Goal: Information Seeking & Learning: Learn about a topic

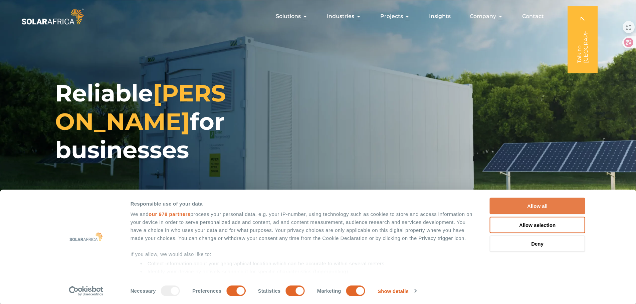
click at [539, 204] on button "Allow all" at bounding box center [538, 206] width 96 height 16
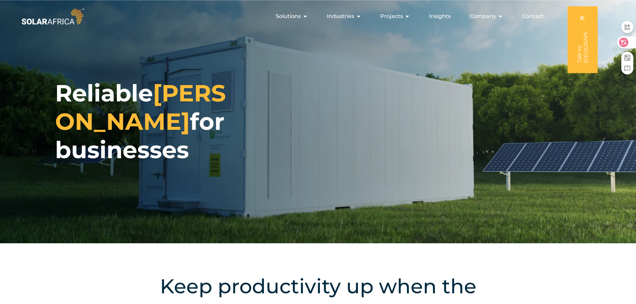
click at [623, 42] on icon at bounding box center [624, 42] width 6 height 5
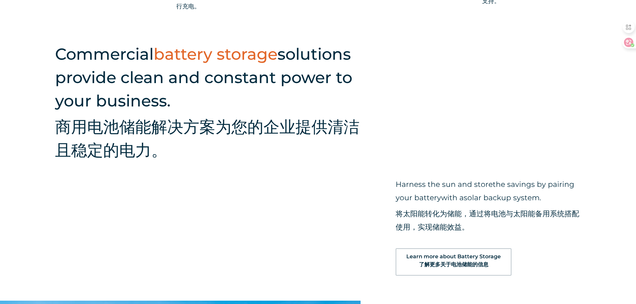
scroll to position [768, 0]
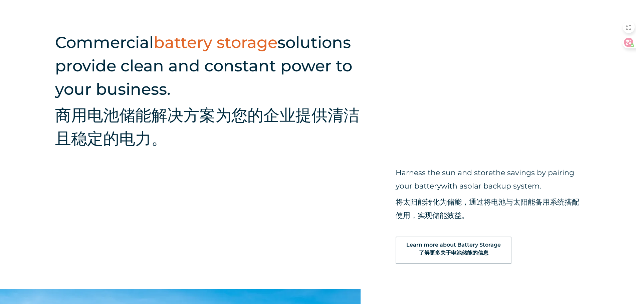
click at [470, 246] on span "Learn more about Battery Storage 了解更多关于电池储能的信息" at bounding box center [454, 251] width 95 height 16
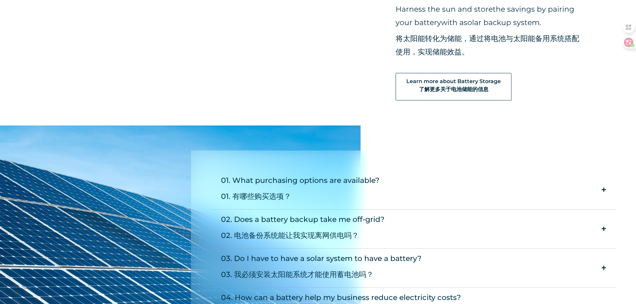
scroll to position [969, 0]
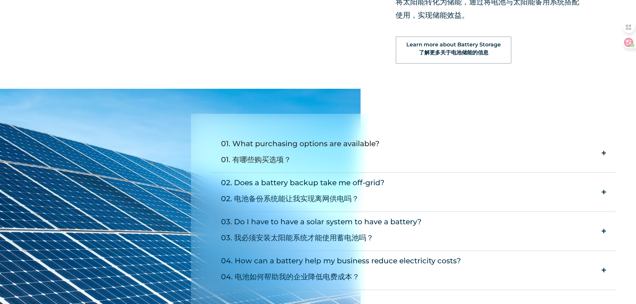
click at [602, 152] on icon "Accordion. Open links with Enter or Space, close with Escape, and navigate with…" at bounding box center [604, 153] width 4 height 5
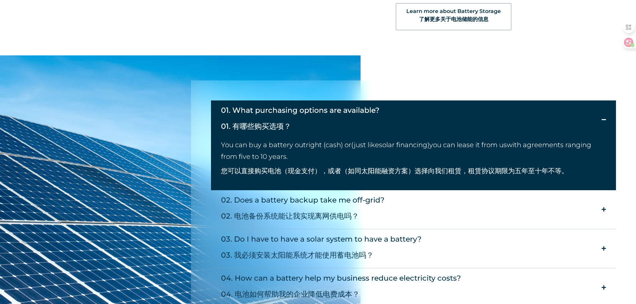
scroll to position [1036, 0]
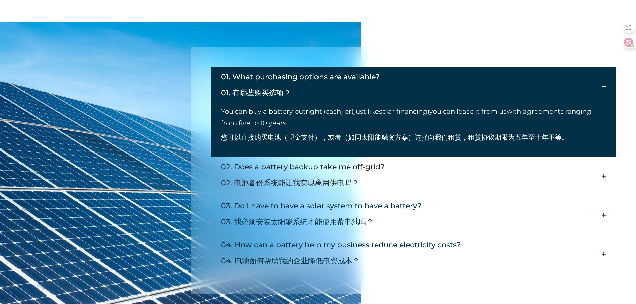
click at [602, 175] on icon "Accordion. Open links with Enter or Space, close with Escape, and navigate with…" at bounding box center [604, 176] width 4 height 5
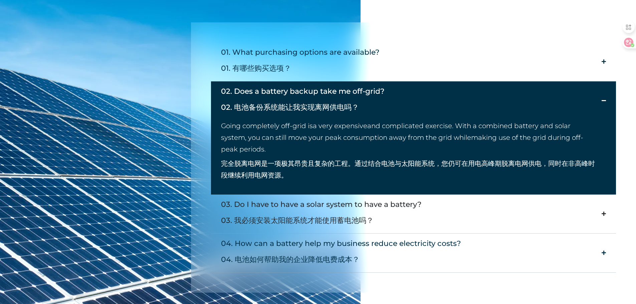
scroll to position [1102, 0]
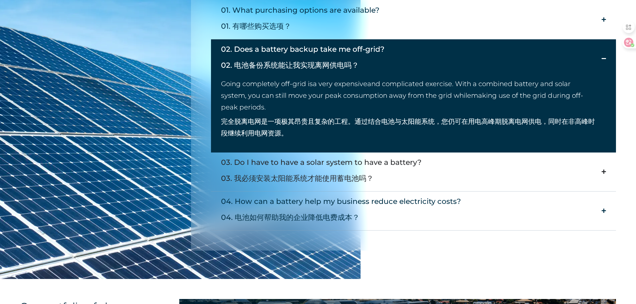
click at [492, 177] on summary "03. Do I have to have a solar system to have a battery? 03. 我必须安装太阳能系统才能使用蓄电池吗？" at bounding box center [414, 172] width 406 height 39
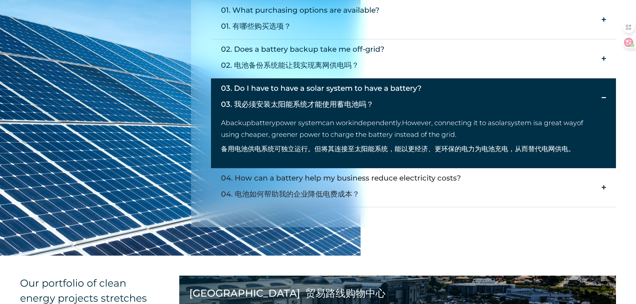
click at [503, 196] on summary "04. How can a battery help my business reduce electricity costs? 04. 电池如何帮助我的企业…" at bounding box center [414, 187] width 406 height 39
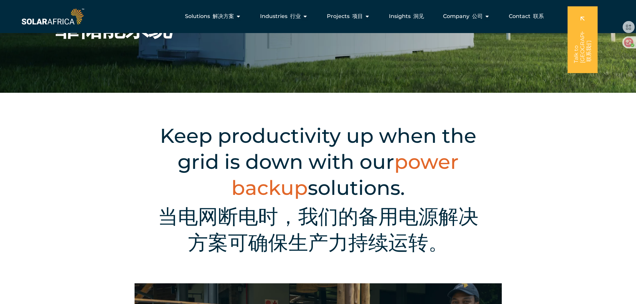
scroll to position [0, 0]
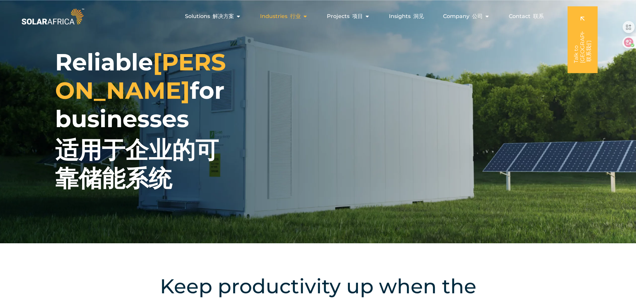
click at [272, 18] on span "Industries 行业" at bounding box center [280, 16] width 41 height 8
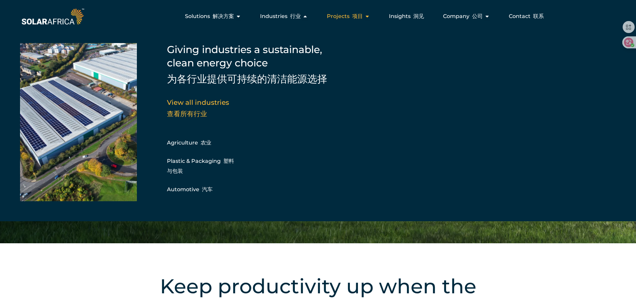
click at [352, 18] on font "Menu" at bounding box center [351, 16] width 3 height 6
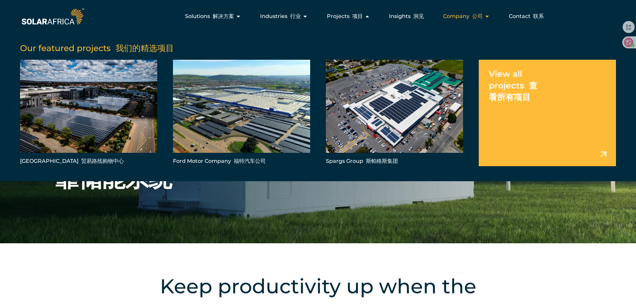
click at [475, 15] on font "公司" at bounding box center [477, 16] width 11 height 6
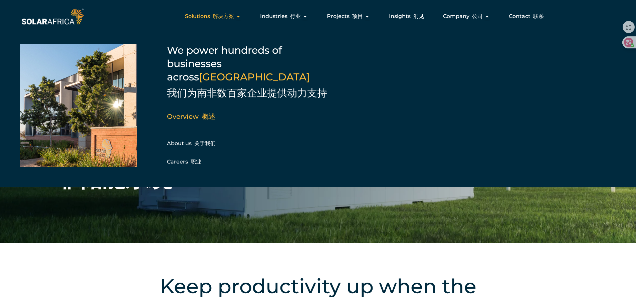
click at [236, 17] on div "Solutions 解决方案 Close Solutions Open Solutions" at bounding box center [213, 16] width 67 height 13
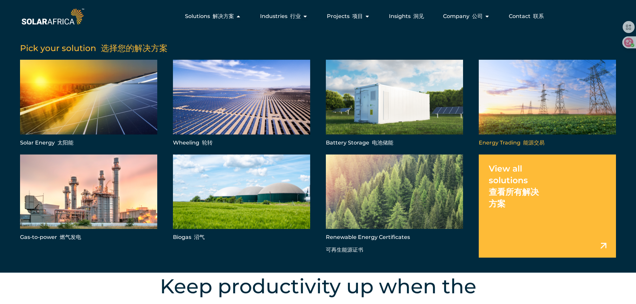
click at [523, 129] on link "Menu" at bounding box center [547, 104] width 137 height 88
click at [602, 246] on link "Menu" at bounding box center [547, 206] width 137 height 103
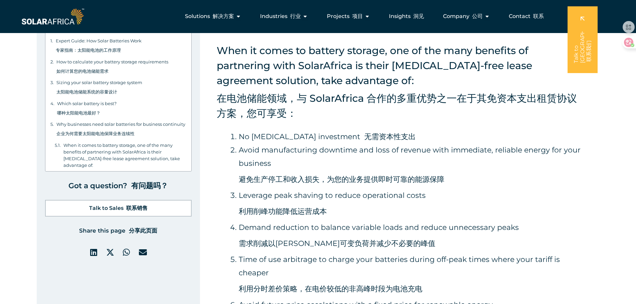
scroll to position [3207, 0]
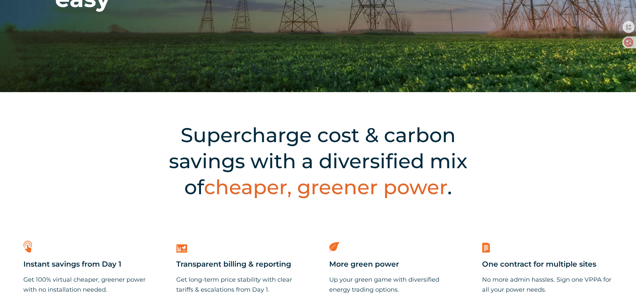
scroll to position [167, 0]
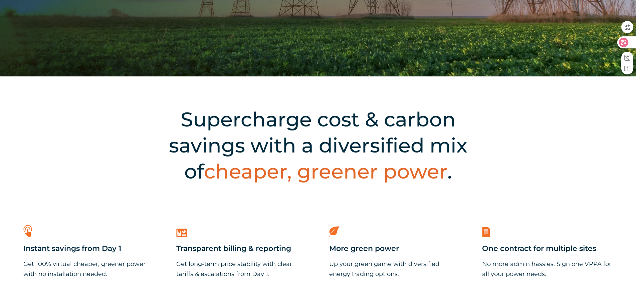
click at [630, 43] on div at bounding box center [627, 42] width 18 height 12
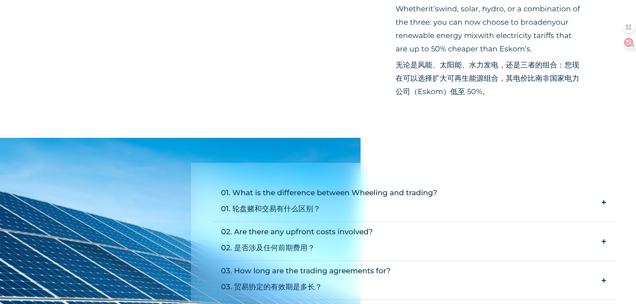
scroll to position [835, 0]
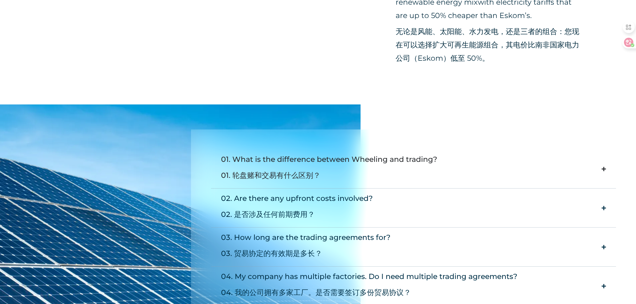
click at [447, 176] on summary "01. What is the difference between Wheeling and trading? 01. 轮盘赌和交易有什么区别？" at bounding box center [414, 169] width 406 height 39
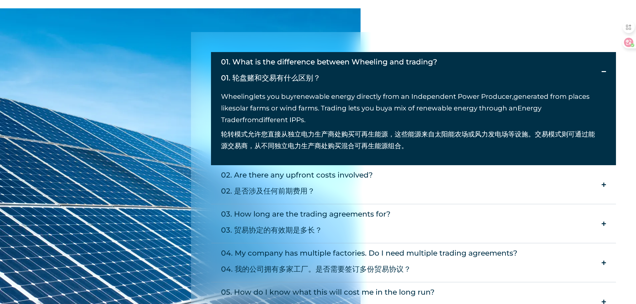
scroll to position [935, 0]
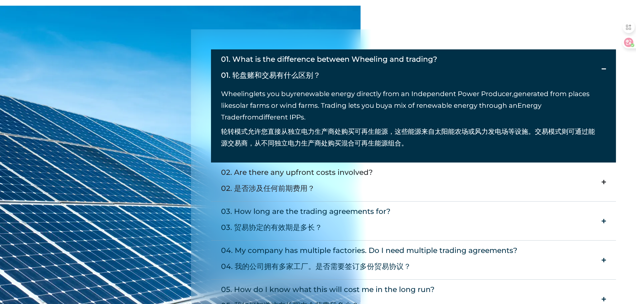
click at [589, 181] on summary "02. Are there any upfront costs involved? 02. 是否涉及任何前期费用？" at bounding box center [414, 182] width 406 height 39
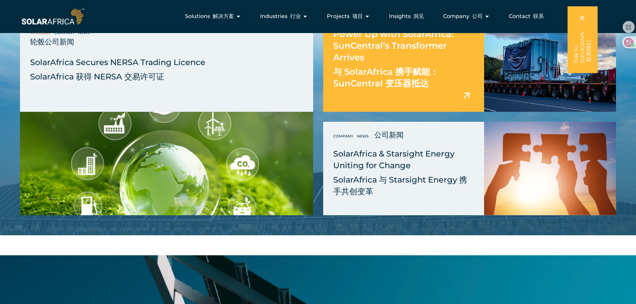
scroll to position [1871, 0]
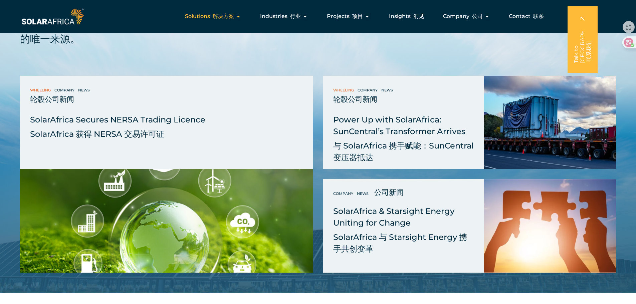
click at [241, 16] on icon "Menu" at bounding box center [238, 16] width 5 height 5
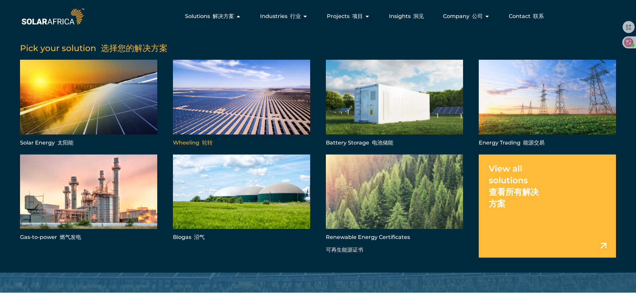
click at [227, 103] on link "Menu" at bounding box center [241, 104] width 137 height 88
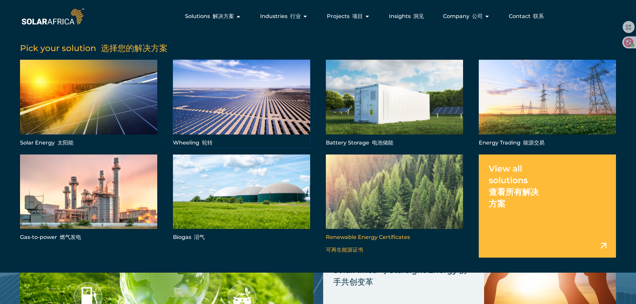
scroll to position [1837, 0]
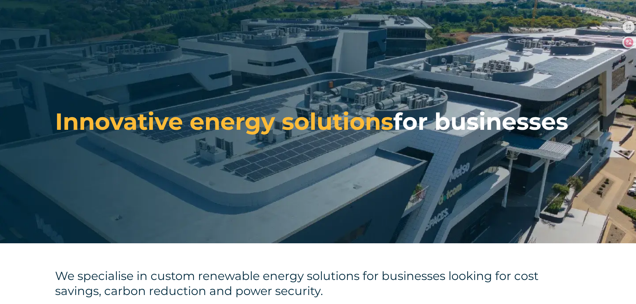
scroll to position [100, 0]
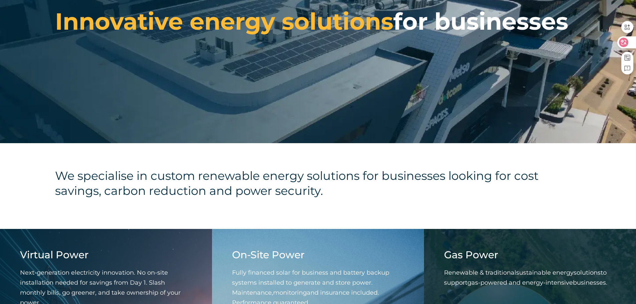
click at [630, 44] on div at bounding box center [627, 42] width 18 height 12
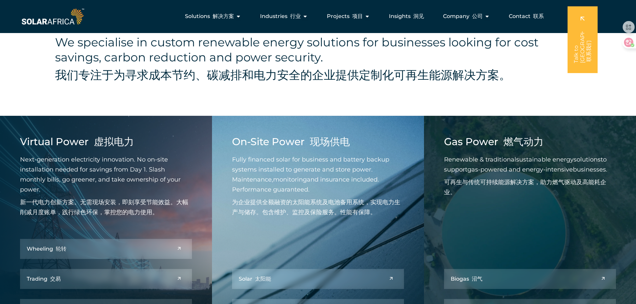
scroll to position [200, 0]
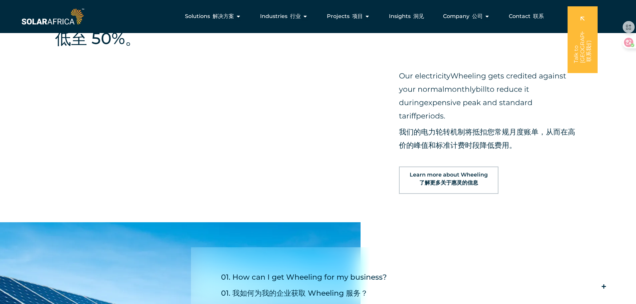
scroll to position [869, 0]
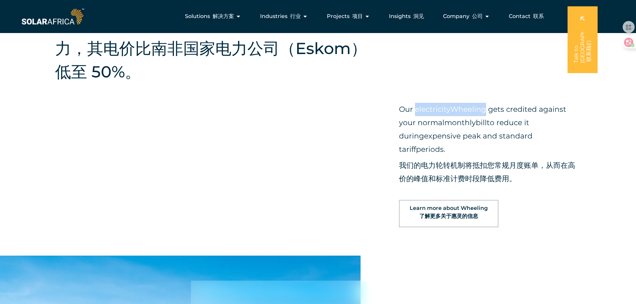
drag, startPoint x: 415, startPoint y: 88, endPoint x: 488, endPoint y: 88, distance: 72.8
click at [488, 103] on p "Our electricity Wheeling gets credited against your normal monthly bill to redu…" at bounding box center [488, 146] width 179 height 86
copy p "electricity Wheeling"
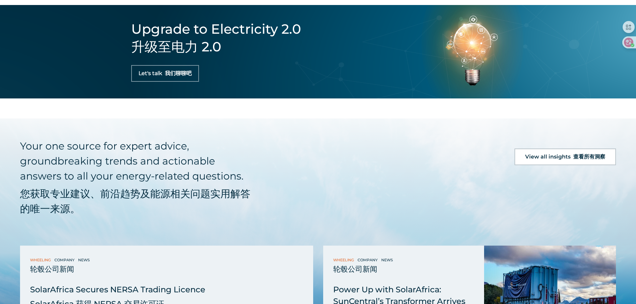
scroll to position [1938, 0]
